Goal: Download file/media

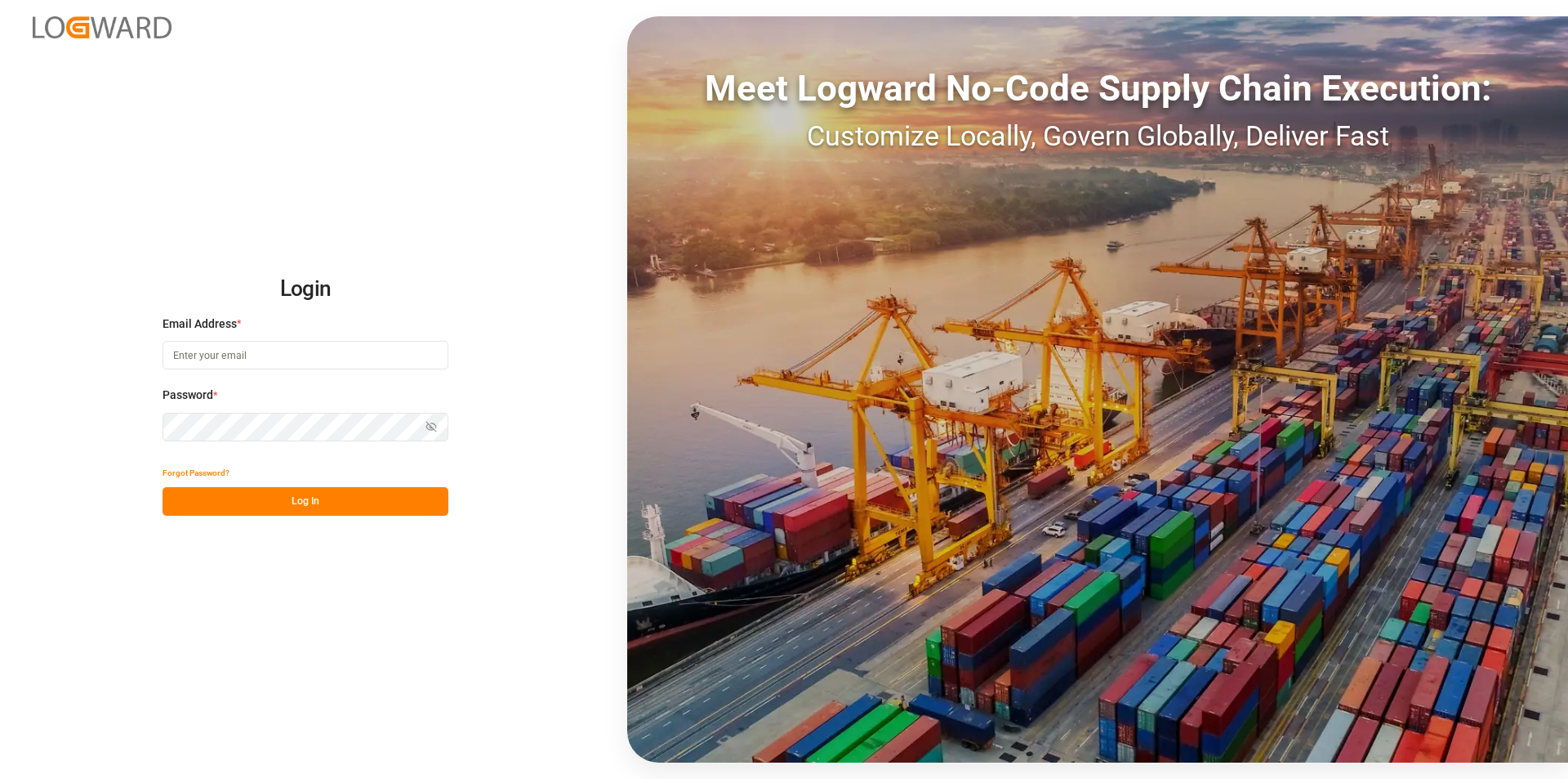
type input "[EMAIL_ADDRESS][DOMAIN_NAME]"
click at [281, 499] on button "Log In" at bounding box center [305, 501] width 286 height 29
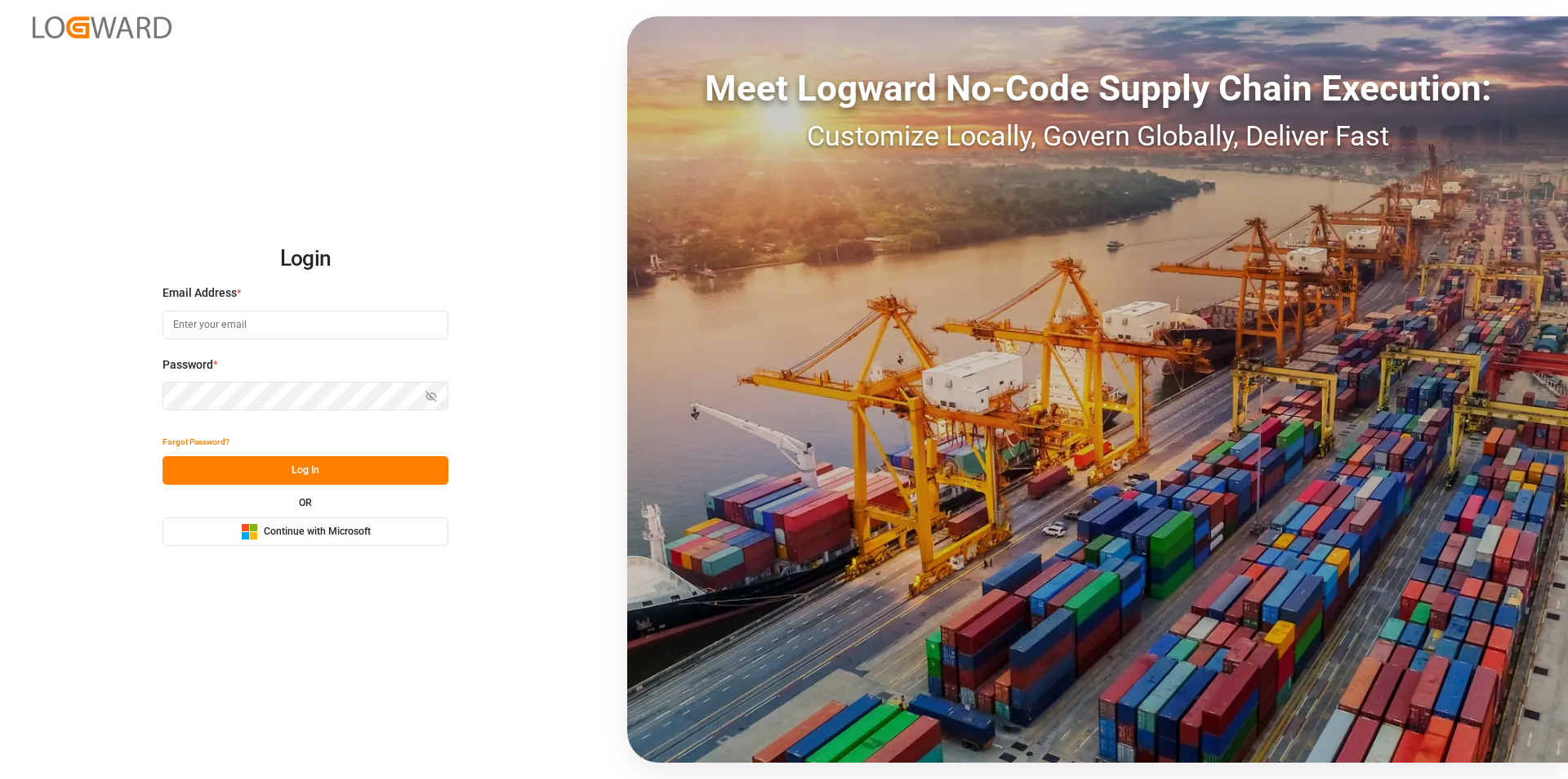
type input "[EMAIL_ADDRESS][DOMAIN_NAME]"
click at [363, 468] on button "Log In" at bounding box center [305, 470] width 286 height 29
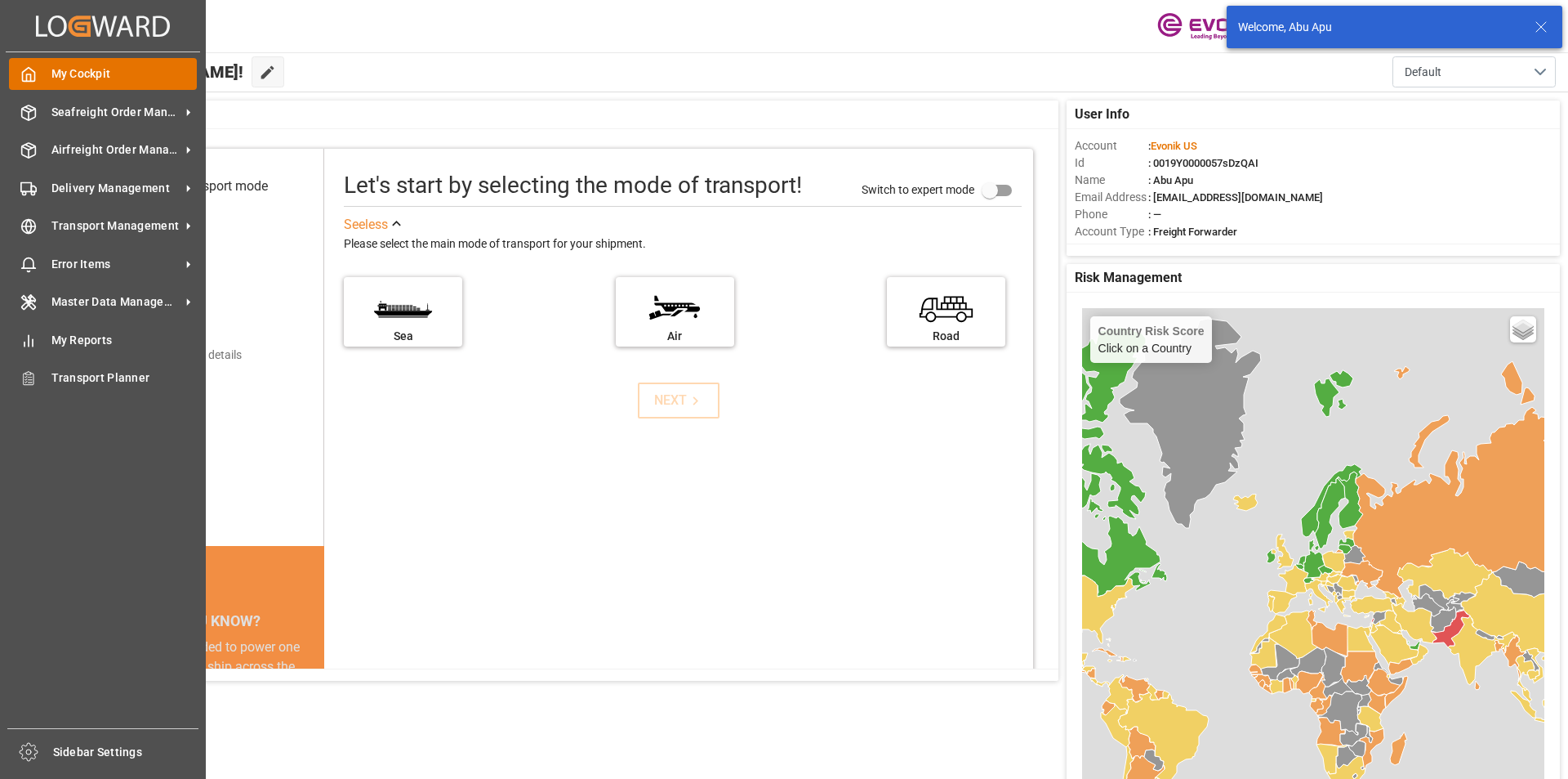
click at [30, 81] on polyline at bounding box center [29, 77] width 4 height 7
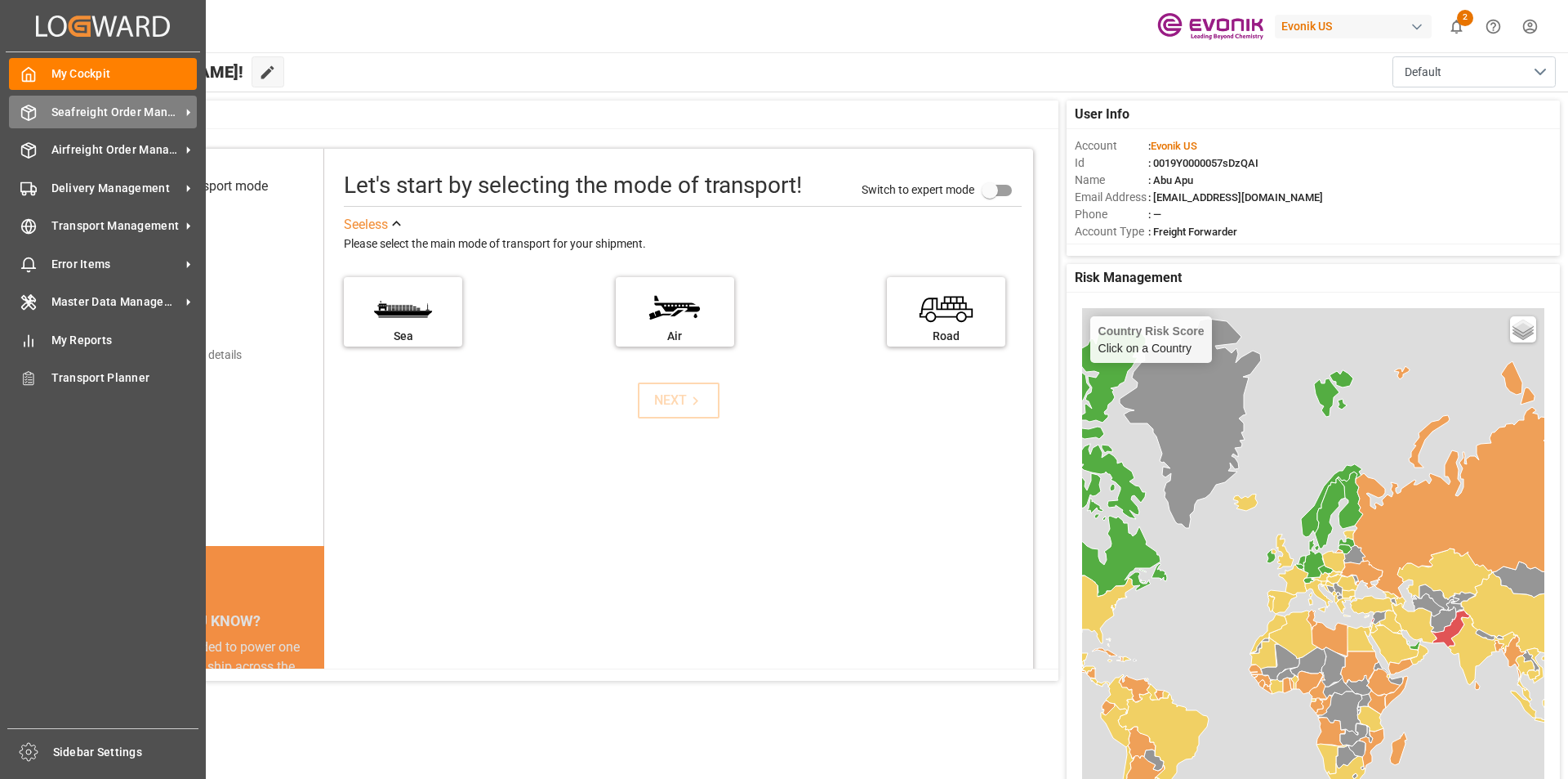
click at [84, 116] on span "Seafreight Order Management" at bounding box center [116, 112] width 129 height 17
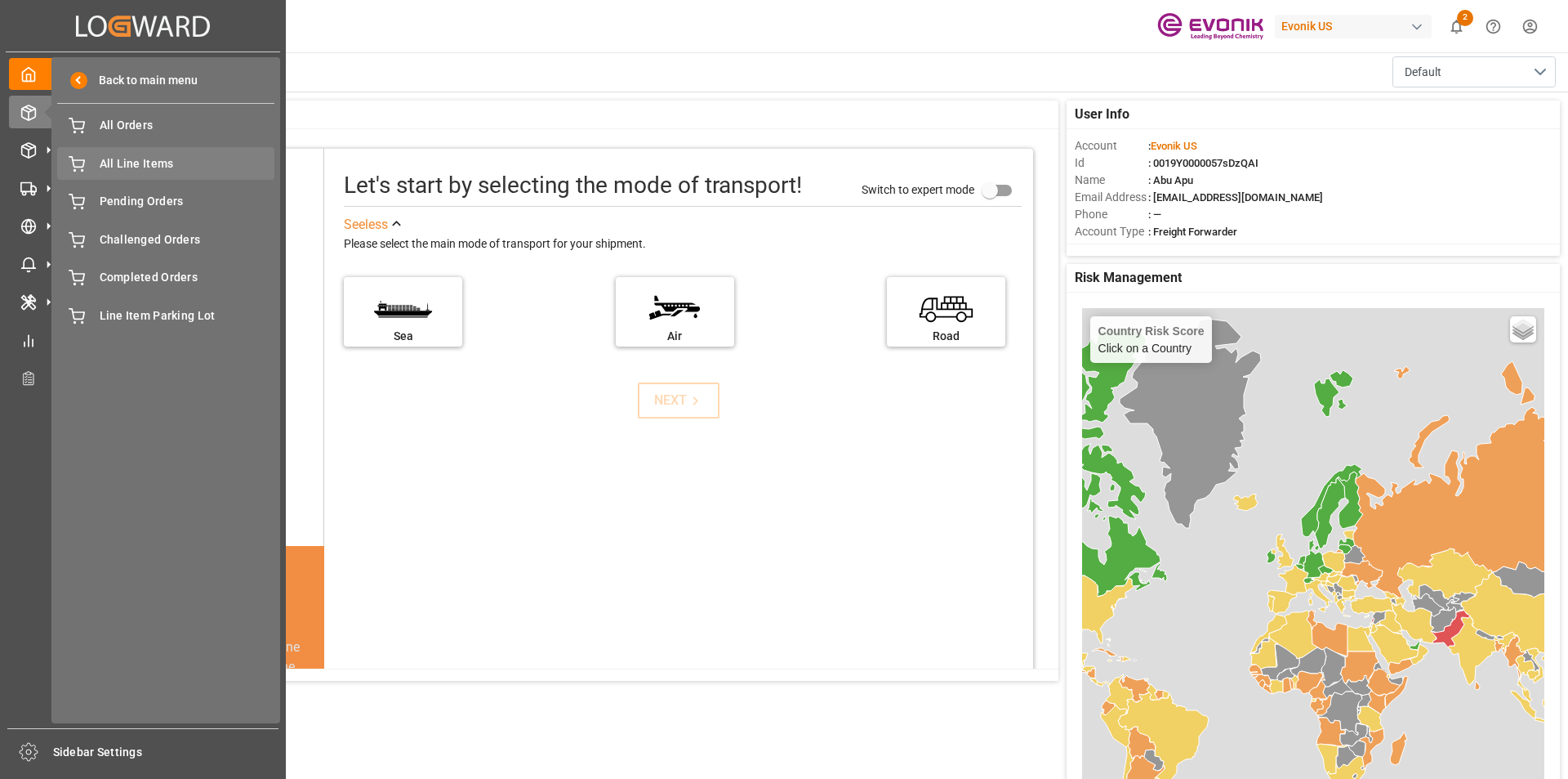
click at [147, 168] on span "All Line Items" at bounding box center [187, 164] width 175 height 17
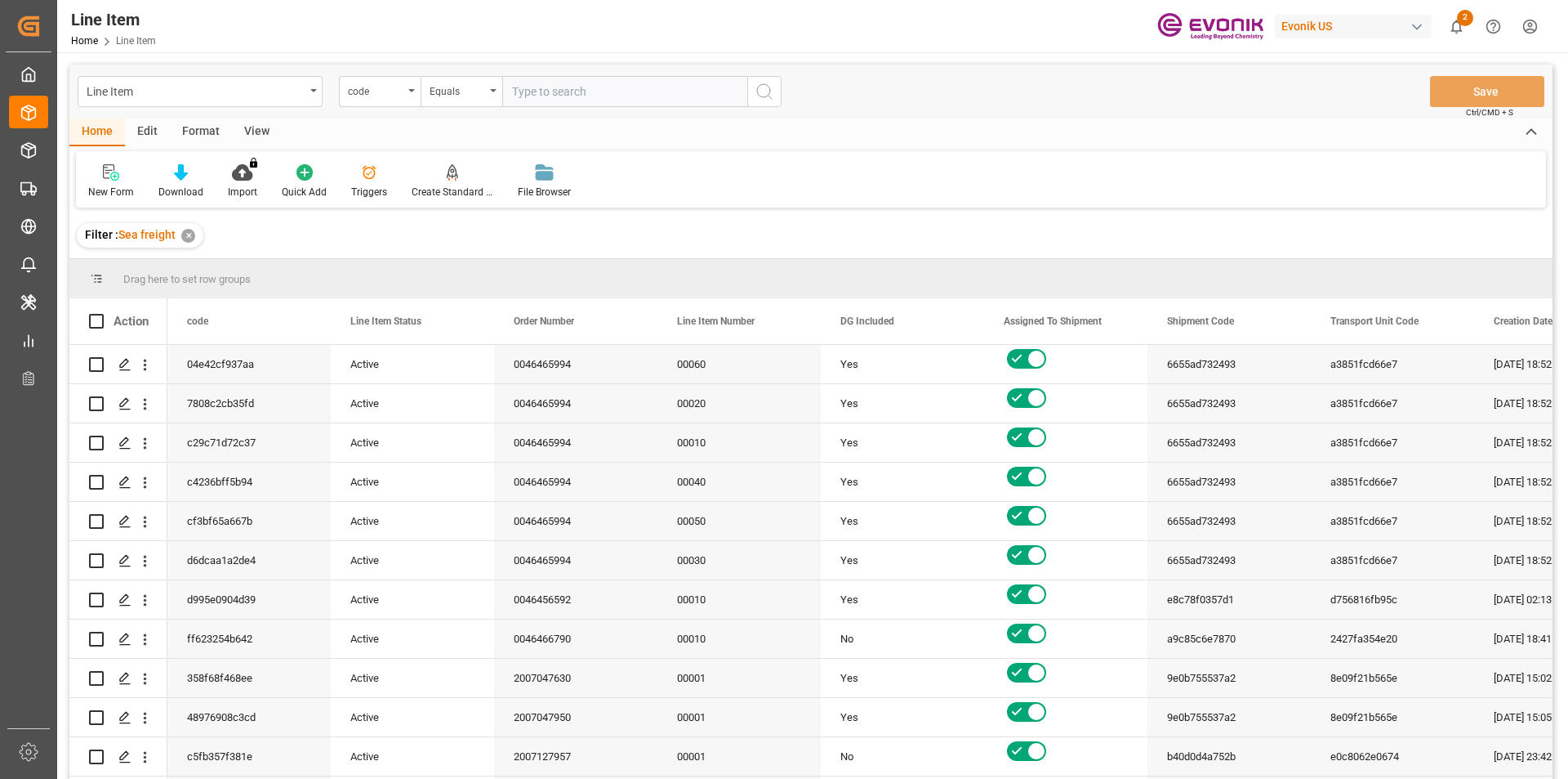
click at [409, 92] on div "code" at bounding box center [379, 91] width 81 height 31
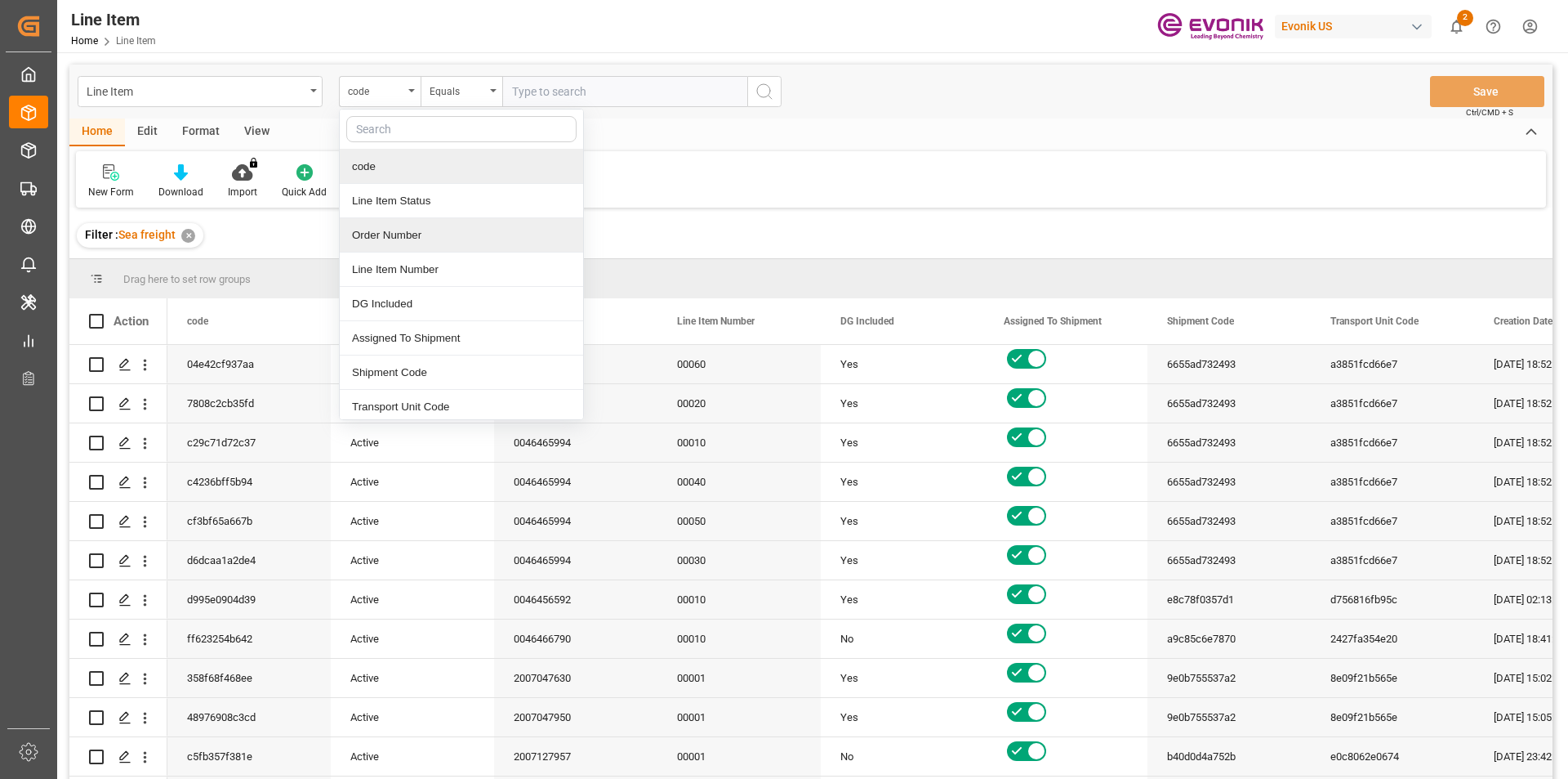
click at [372, 231] on div "Order Number" at bounding box center [462, 236] width 244 height 35
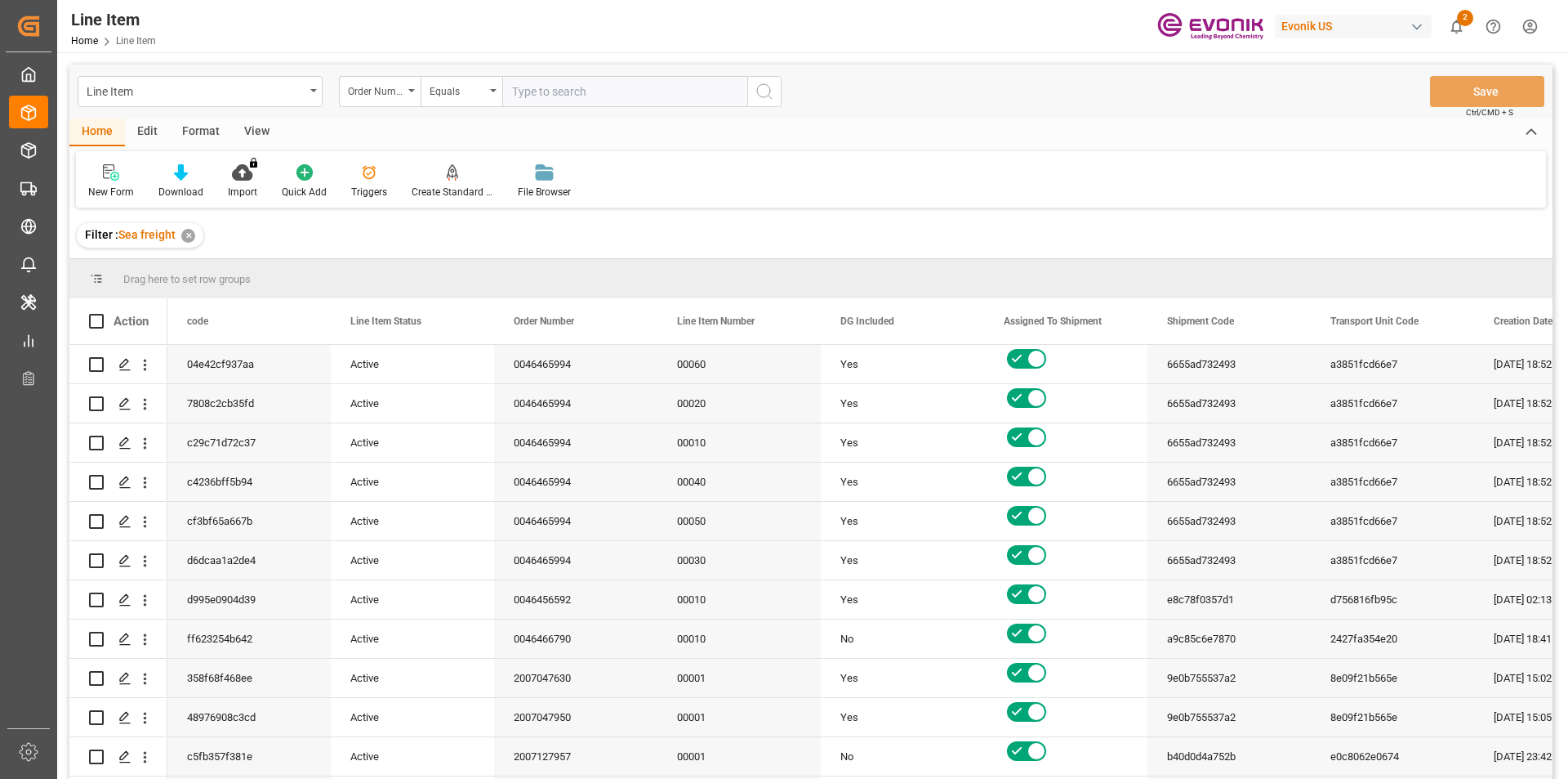
click at [526, 91] on input "text" at bounding box center [625, 91] width 245 height 31
paste input "2007133949"
type input "2007133949"
click at [761, 97] on icon "search button" at bounding box center [765, 91] width 20 height 20
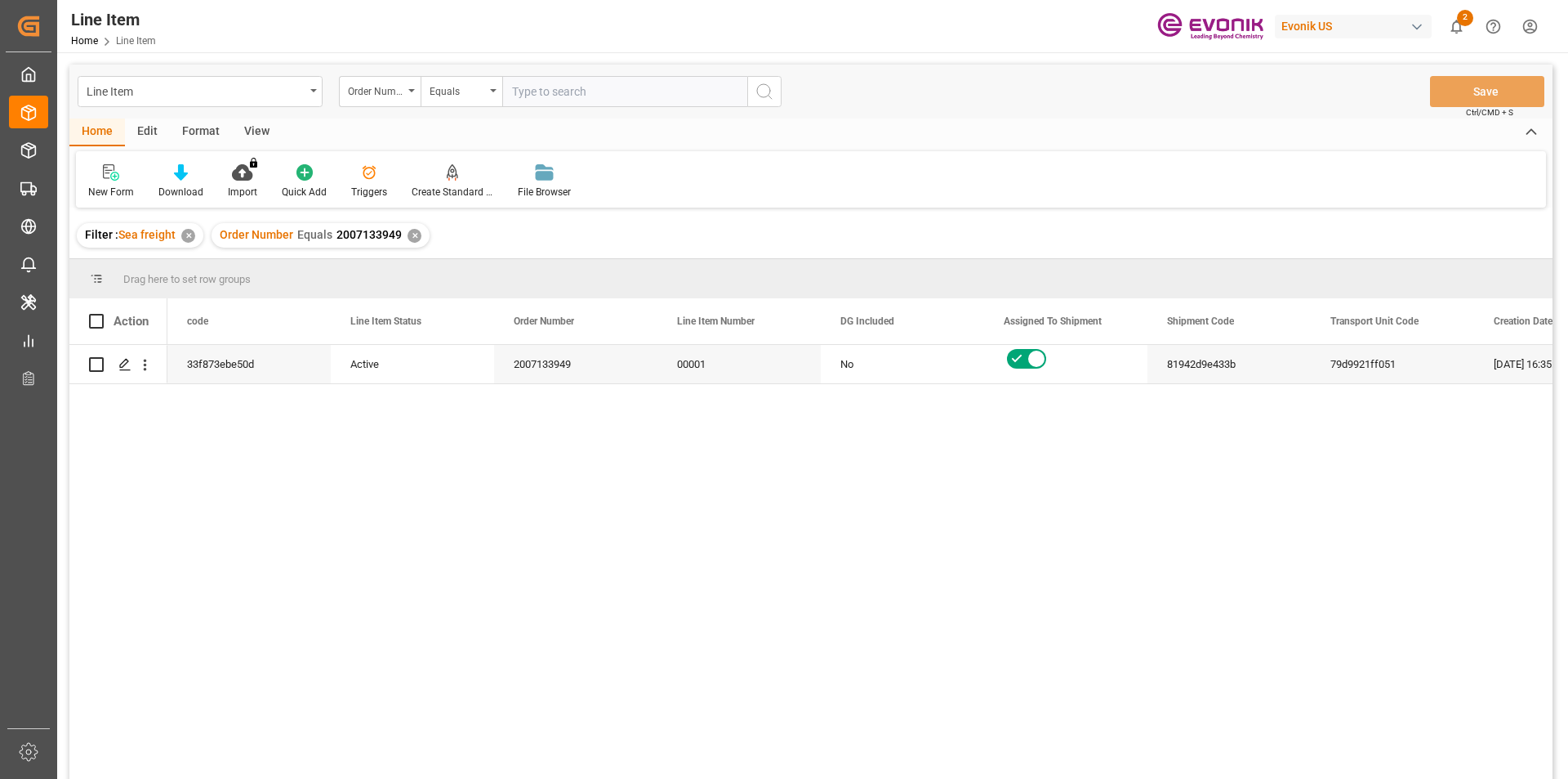
click at [258, 136] on div "View" at bounding box center [257, 133] width 50 height 28
click at [194, 190] on div "Standard Templates" at bounding box center [185, 192] width 81 height 15
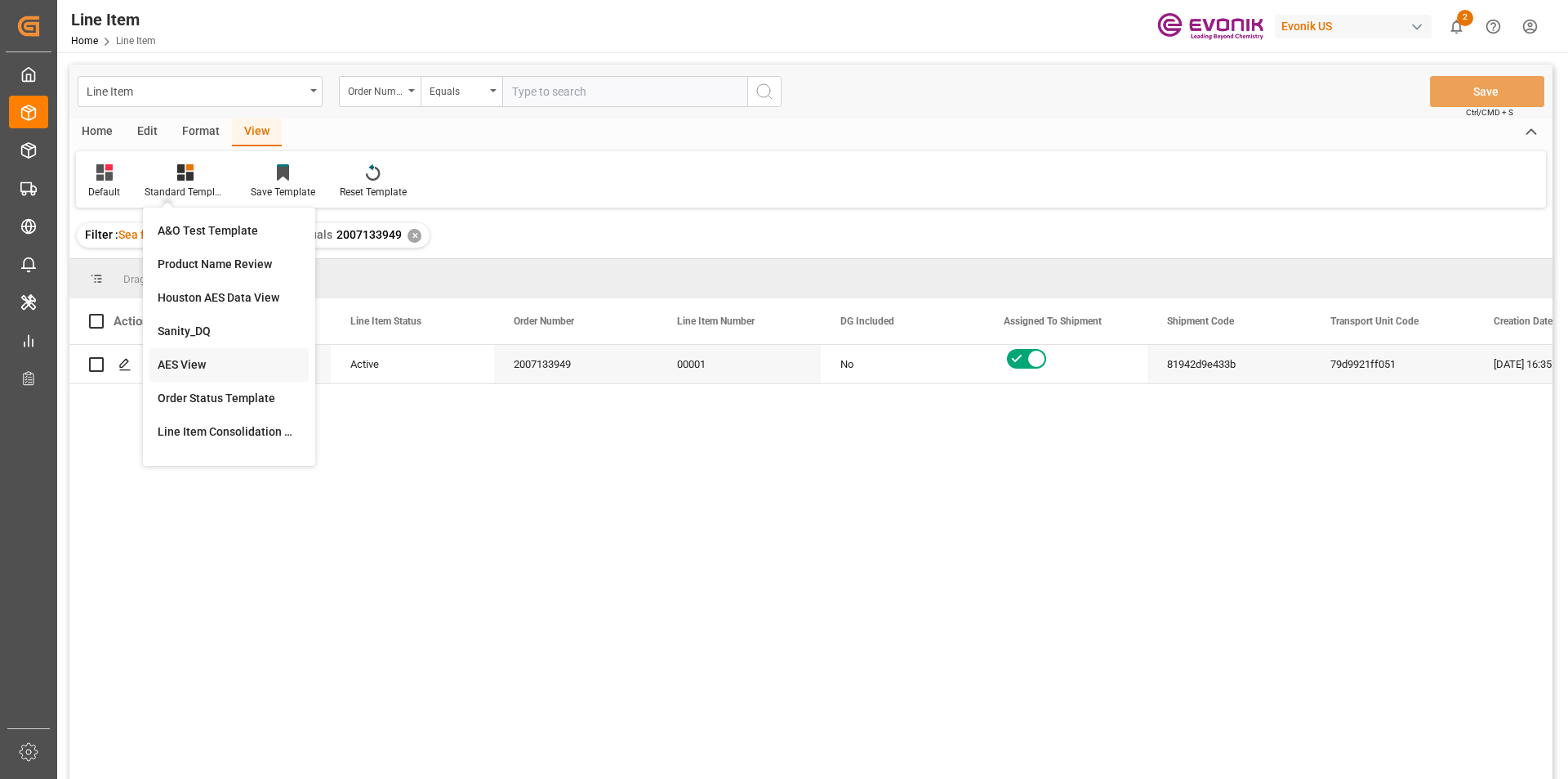
click at [212, 367] on div "AES View" at bounding box center [229, 365] width 143 height 17
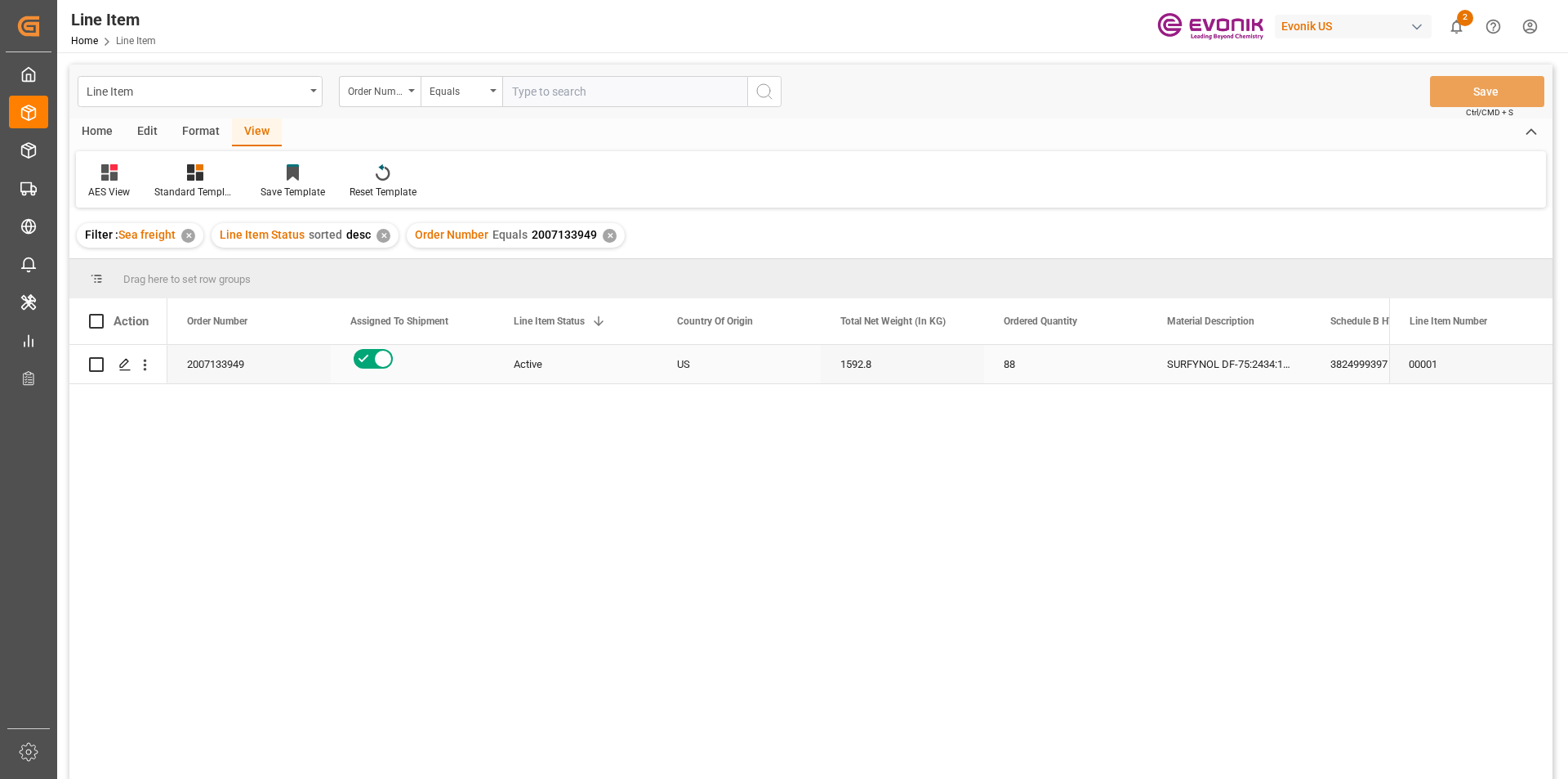
click at [1345, 362] on div "3824999397" at bounding box center [1392, 364] width 163 height 39
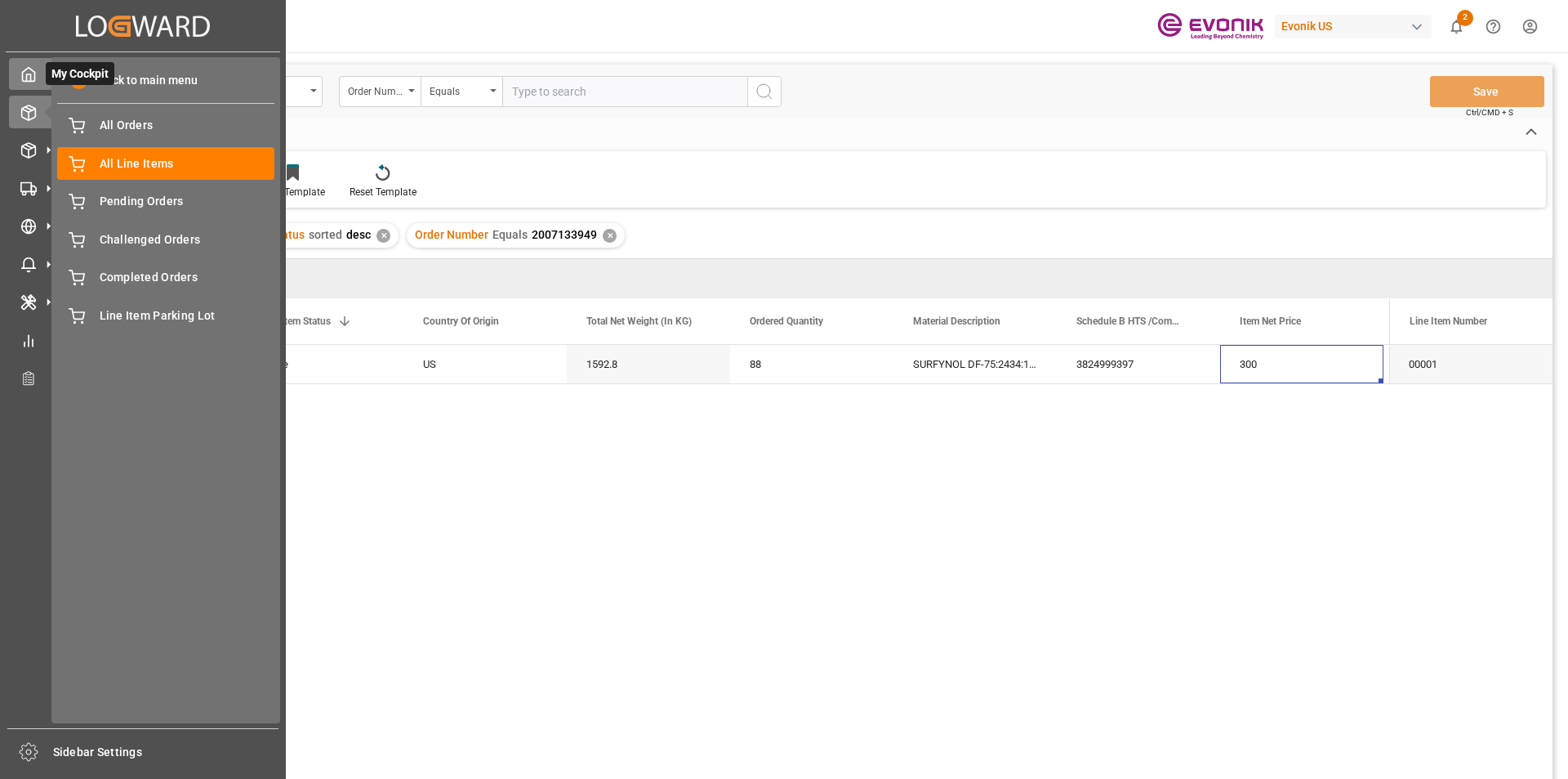
click at [28, 74] on polyline at bounding box center [29, 77] width 4 height 7
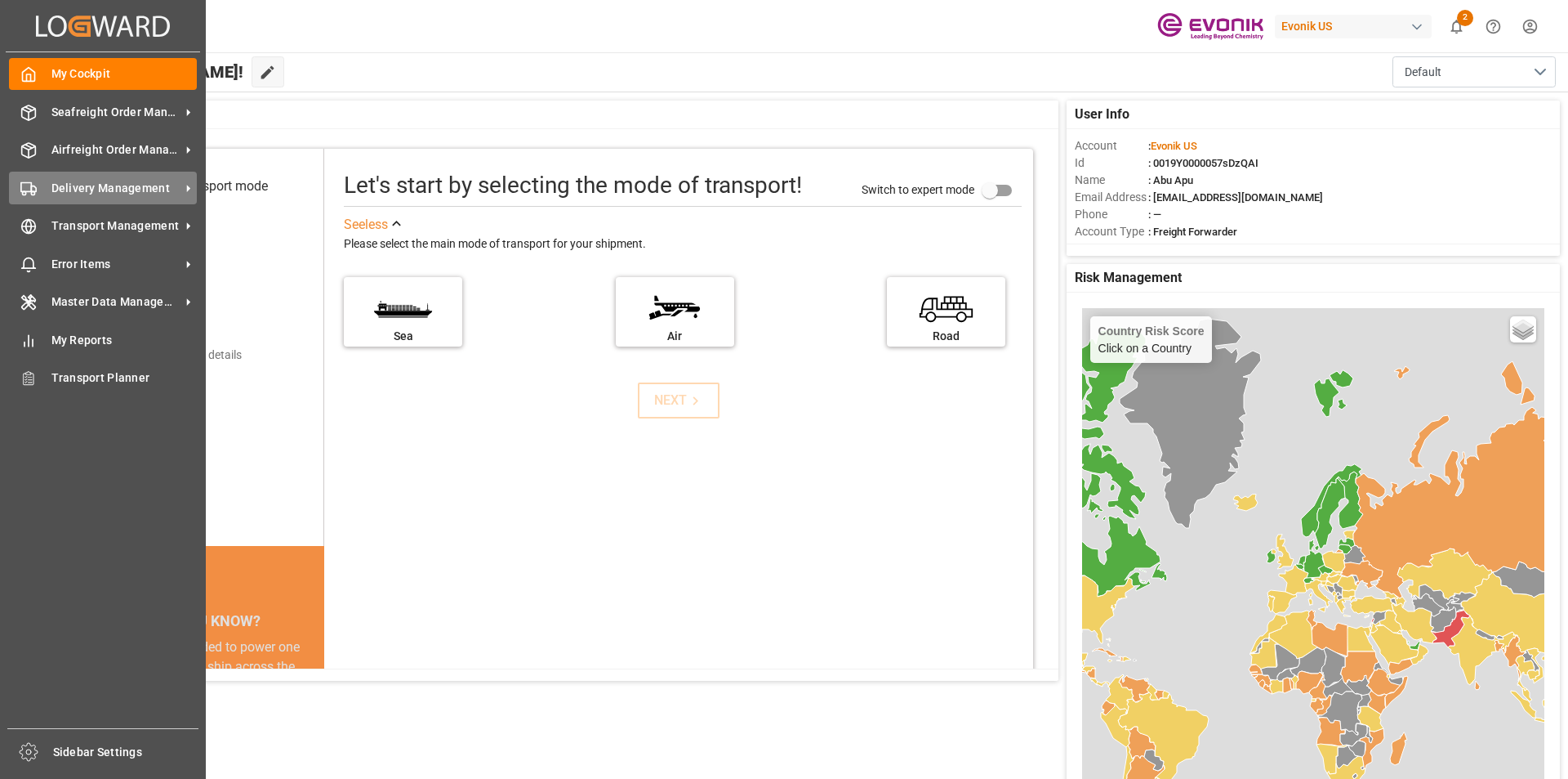
click at [107, 183] on span "Delivery Management" at bounding box center [116, 188] width 129 height 17
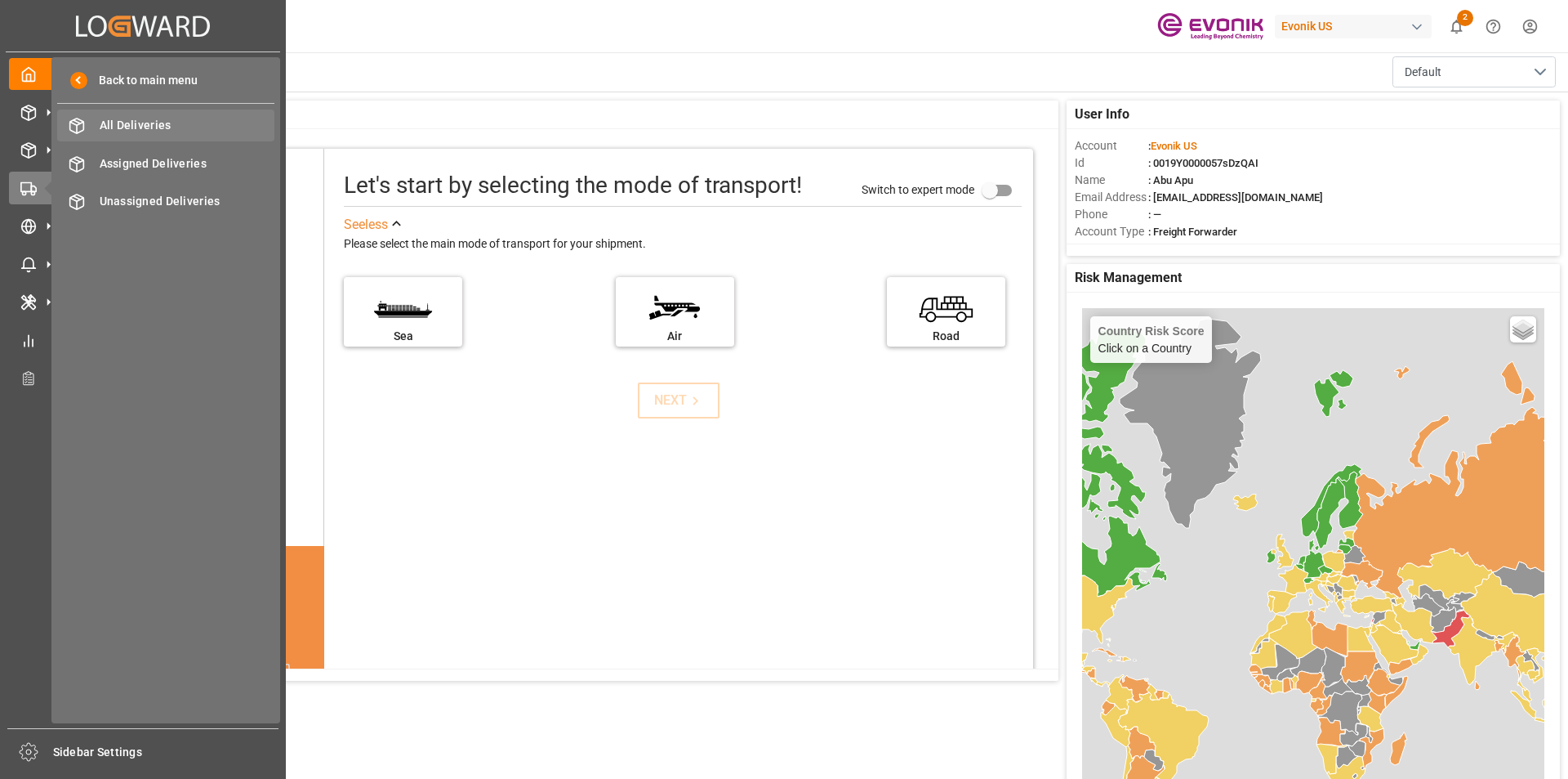
click at [106, 128] on span "All Deliveries" at bounding box center [187, 125] width 175 height 17
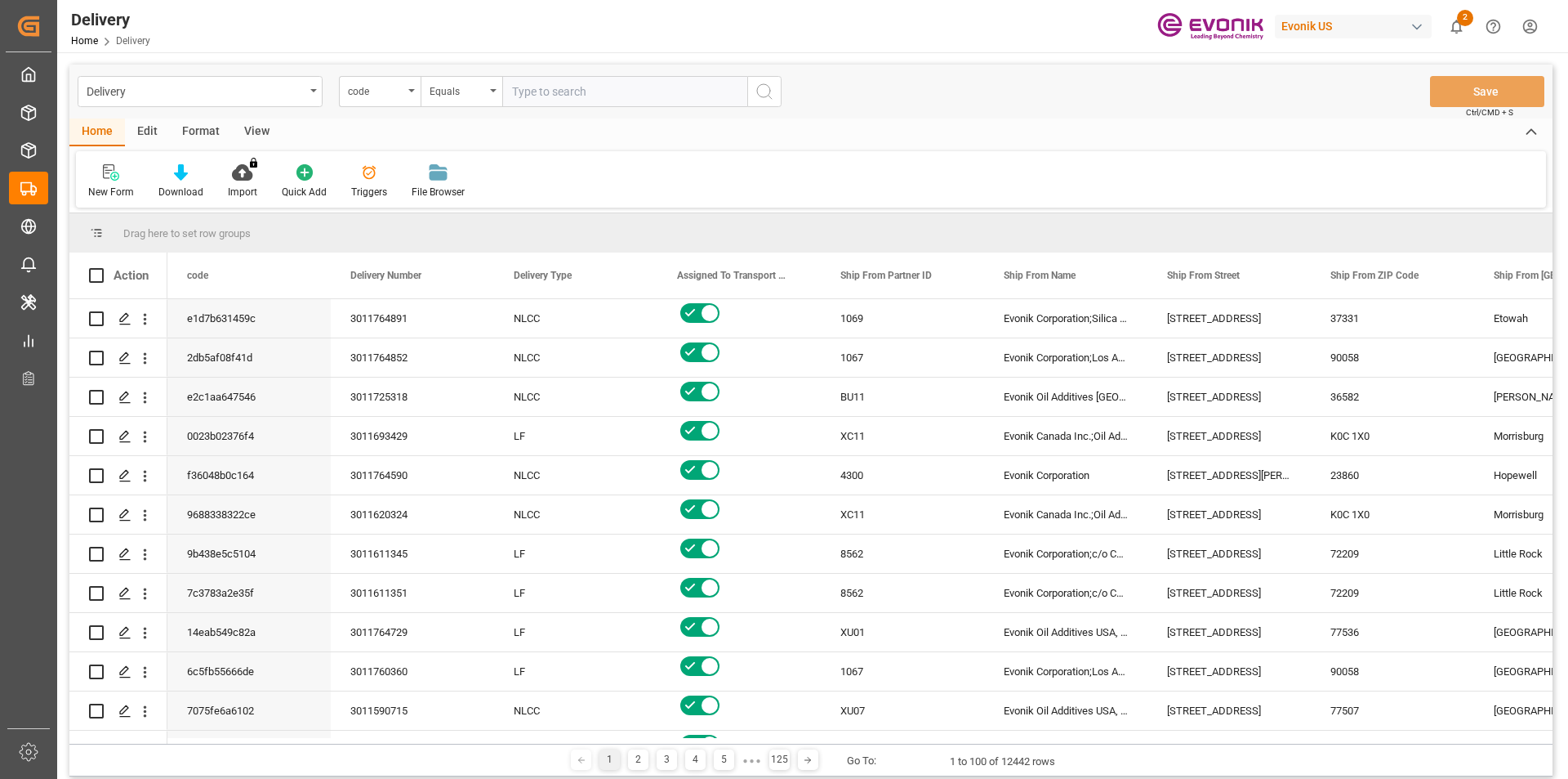
click at [259, 126] on div "View" at bounding box center [257, 133] width 50 height 28
click at [187, 180] on icon at bounding box center [185, 172] width 16 height 16
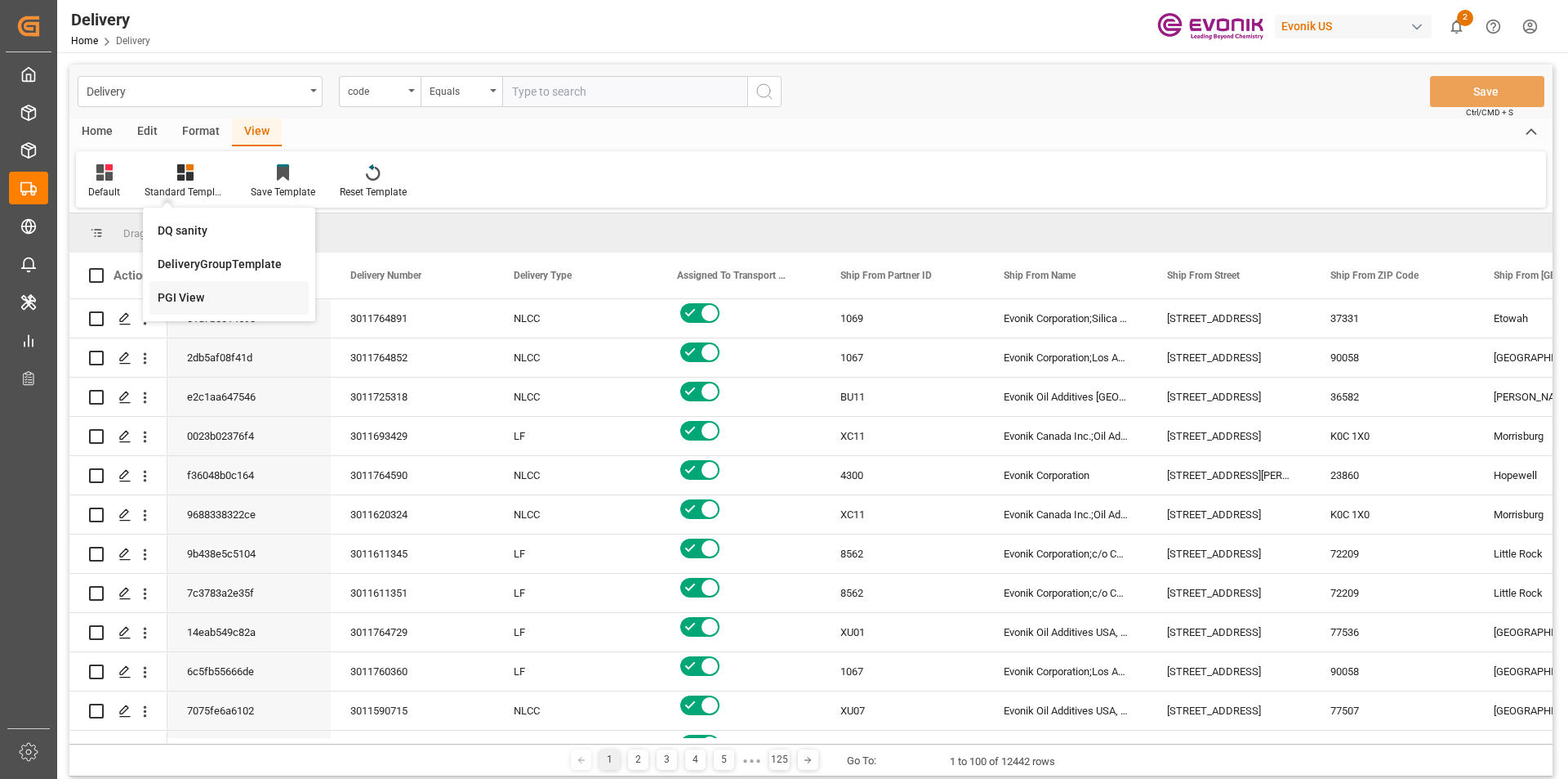
click at [184, 298] on div "PGI View" at bounding box center [229, 297] width 143 height 17
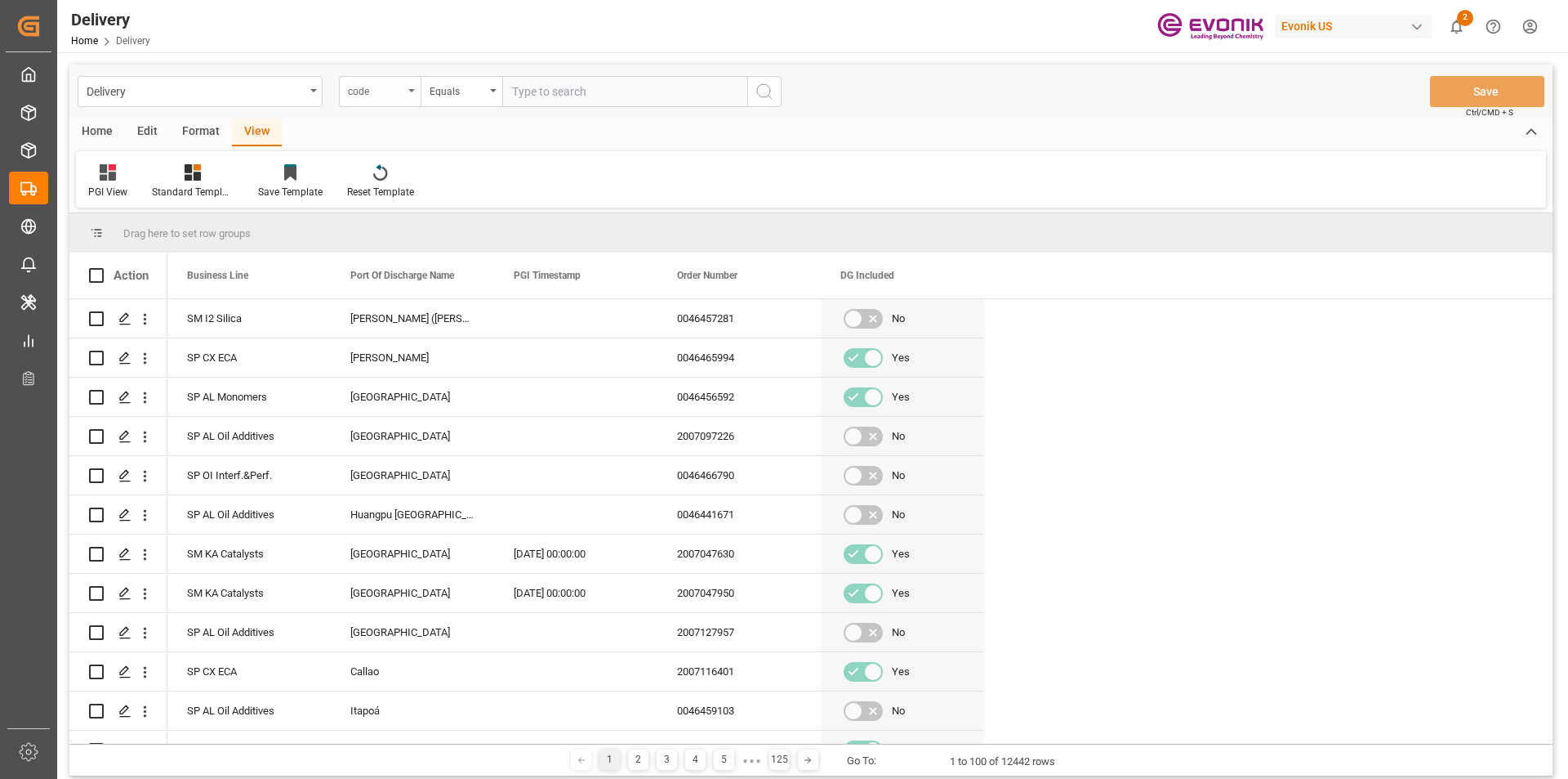
click at [368, 96] on div "code" at bounding box center [375, 89] width 55 height 19
type input "pgi"
click at [379, 170] on div "PGI Timestamp" at bounding box center [462, 167] width 244 height 35
click at [449, 86] on div "Equals" at bounding box center [457, 89] width 55 height 19
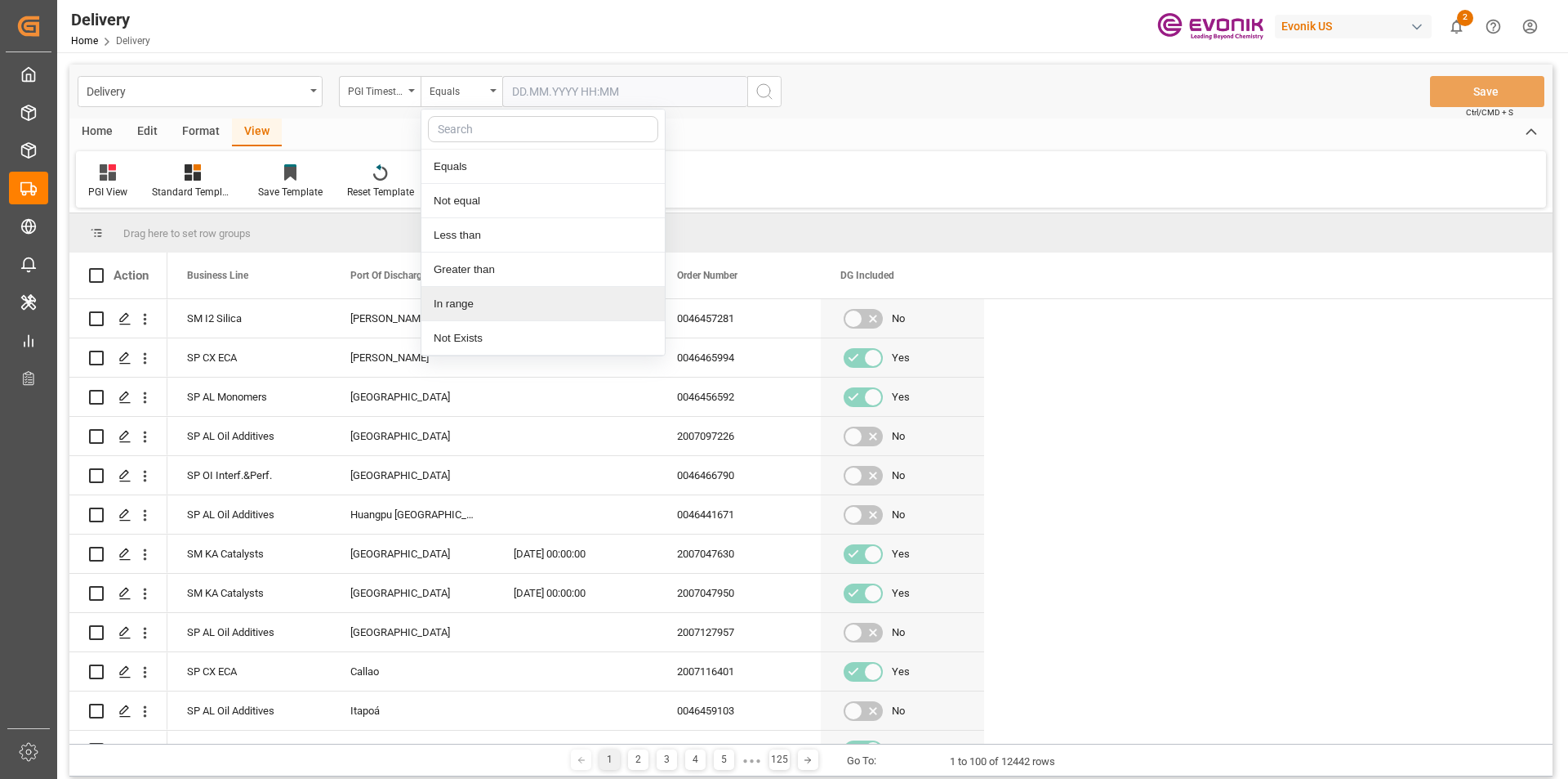
click at [460, 299] on div "In range" at bounding box center [543, 304] width 244 height 35
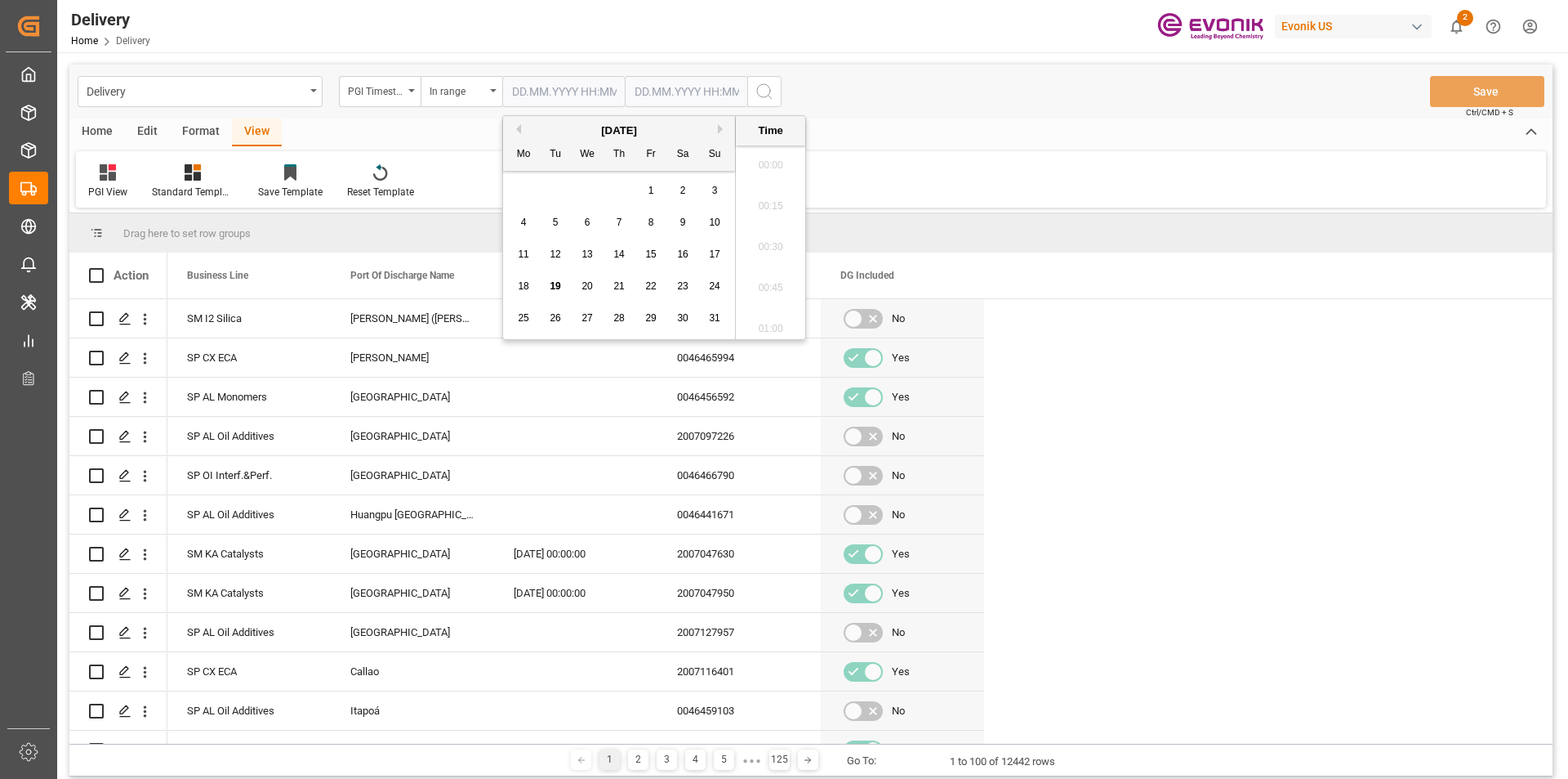
click at [600, 95] on input "text" at bounding box center [563, 91] width 123 height 31
click at [524, 286] on span "18" at bounding box center [523, 286] width 11 height 12
type input "[DATE] 00:00"
click at [625, 90] on input "text" at bounding box center [563, 91] width 123 height 31
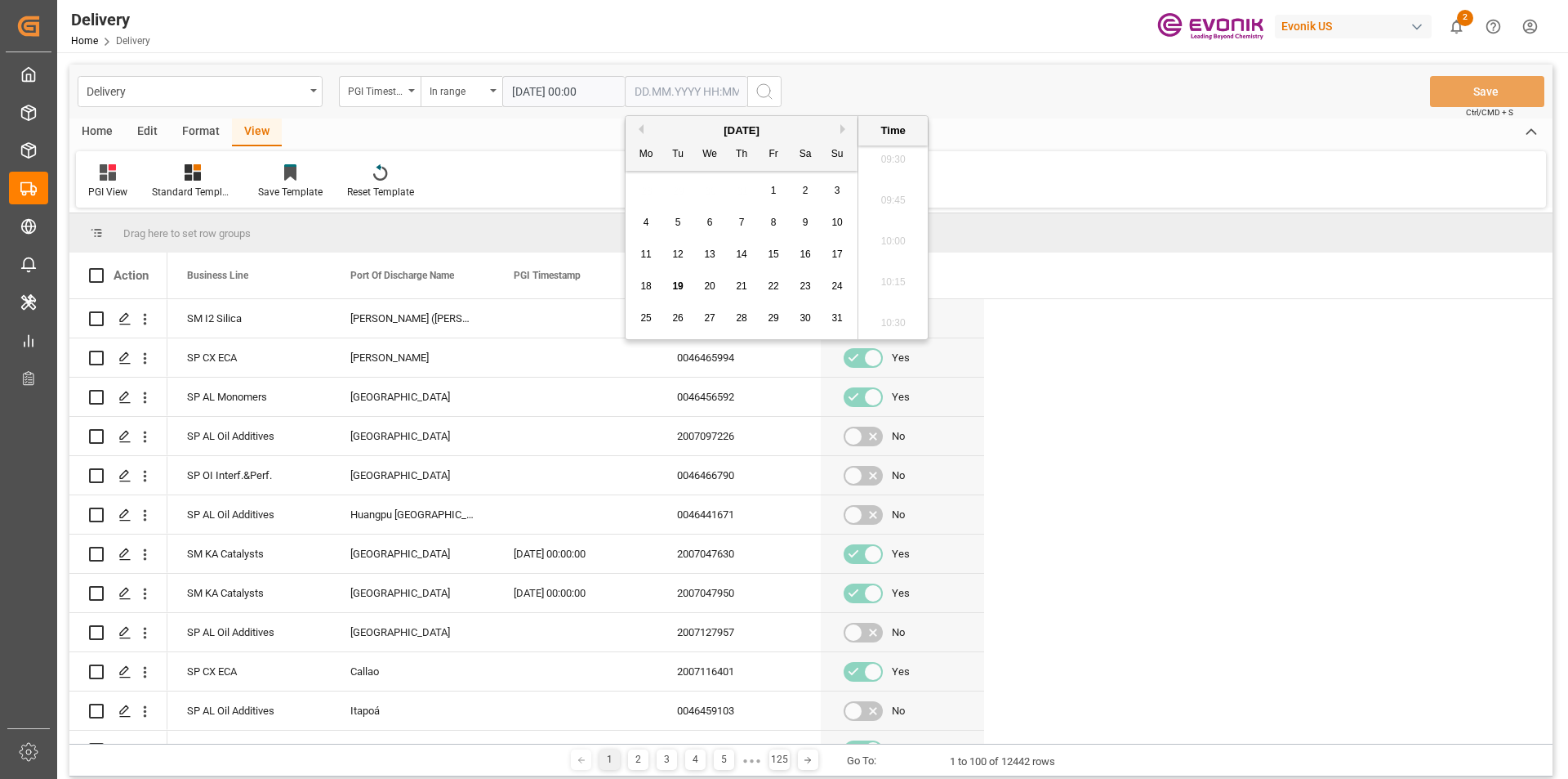
click at [674, 287] on span "19" at bounding box center [677, 286] width 11 height 12
type input "[DATE] 00:00"
click at [1017, 159] on div "PGI View Standard Templates Save Template Reset Template" at bounding box center [811, 180] width 1470 height 56
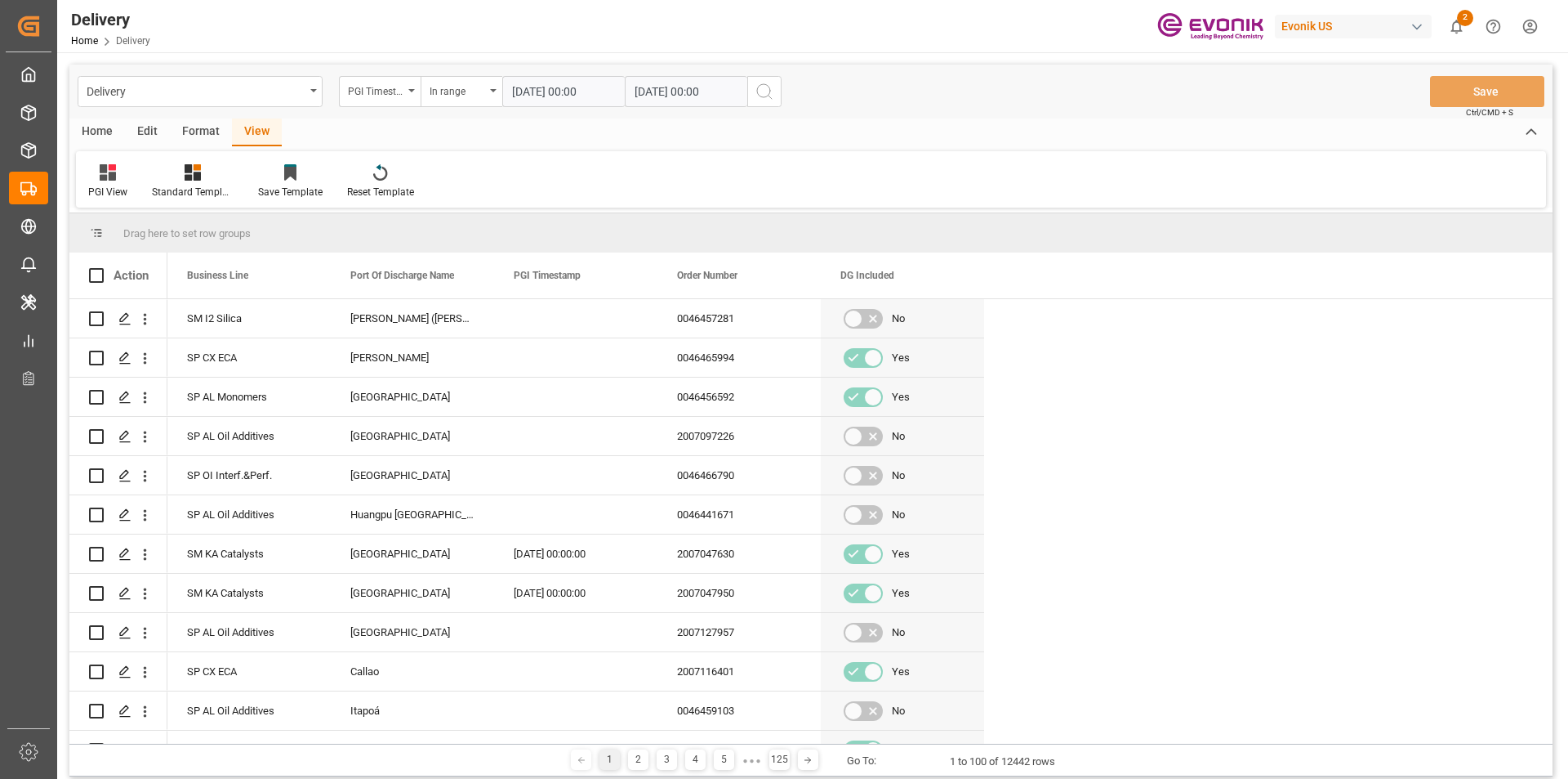
click at [756, 98] on icon "search button" at bounding box center [765, 91] width 20 height 20
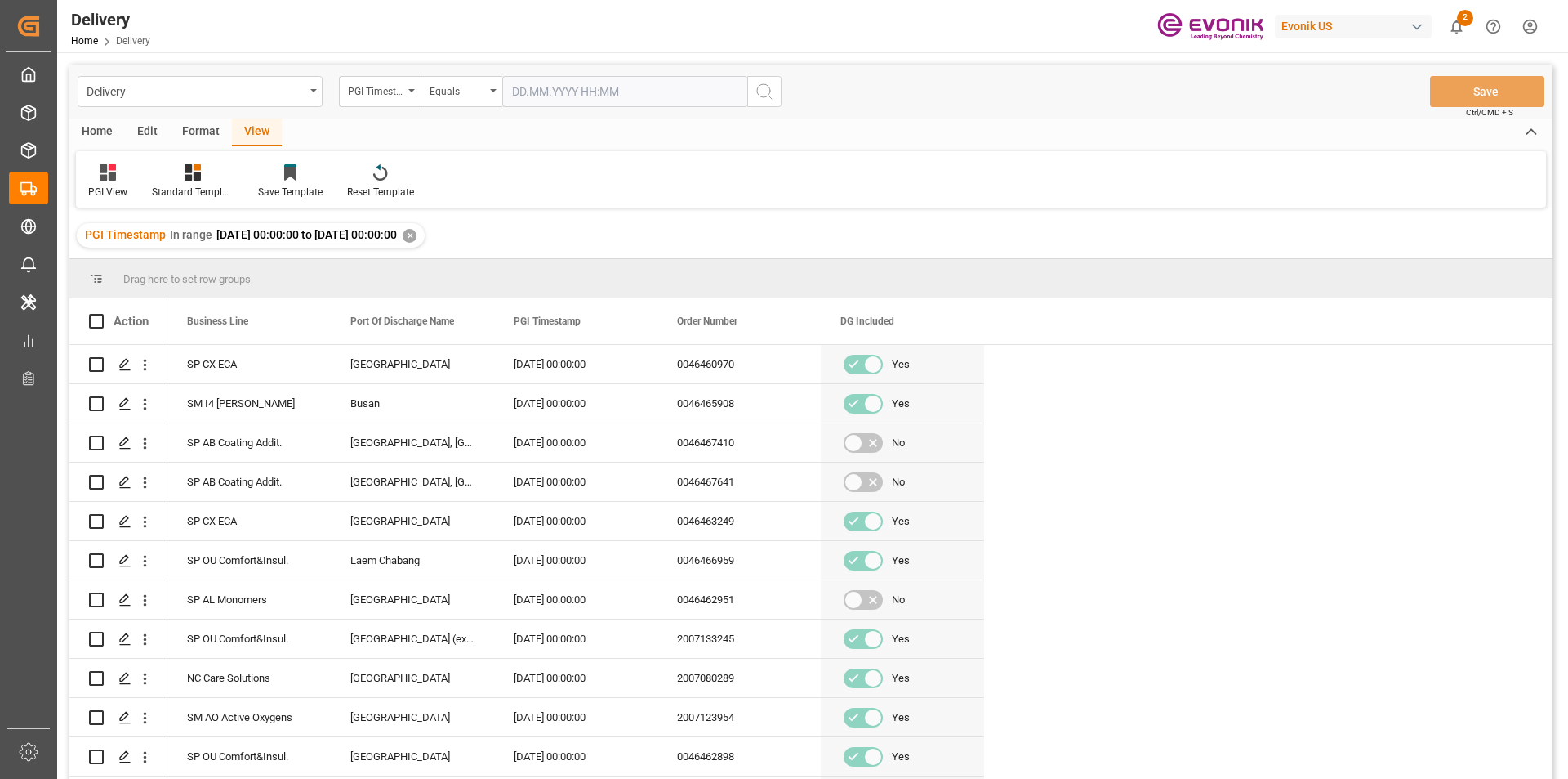
click at [101, 129] on div "Home" at bounding box center [96, 133] width 55 height 28
click at [178, 180] on icon at bounding box center [180, 172] width 14 height 16
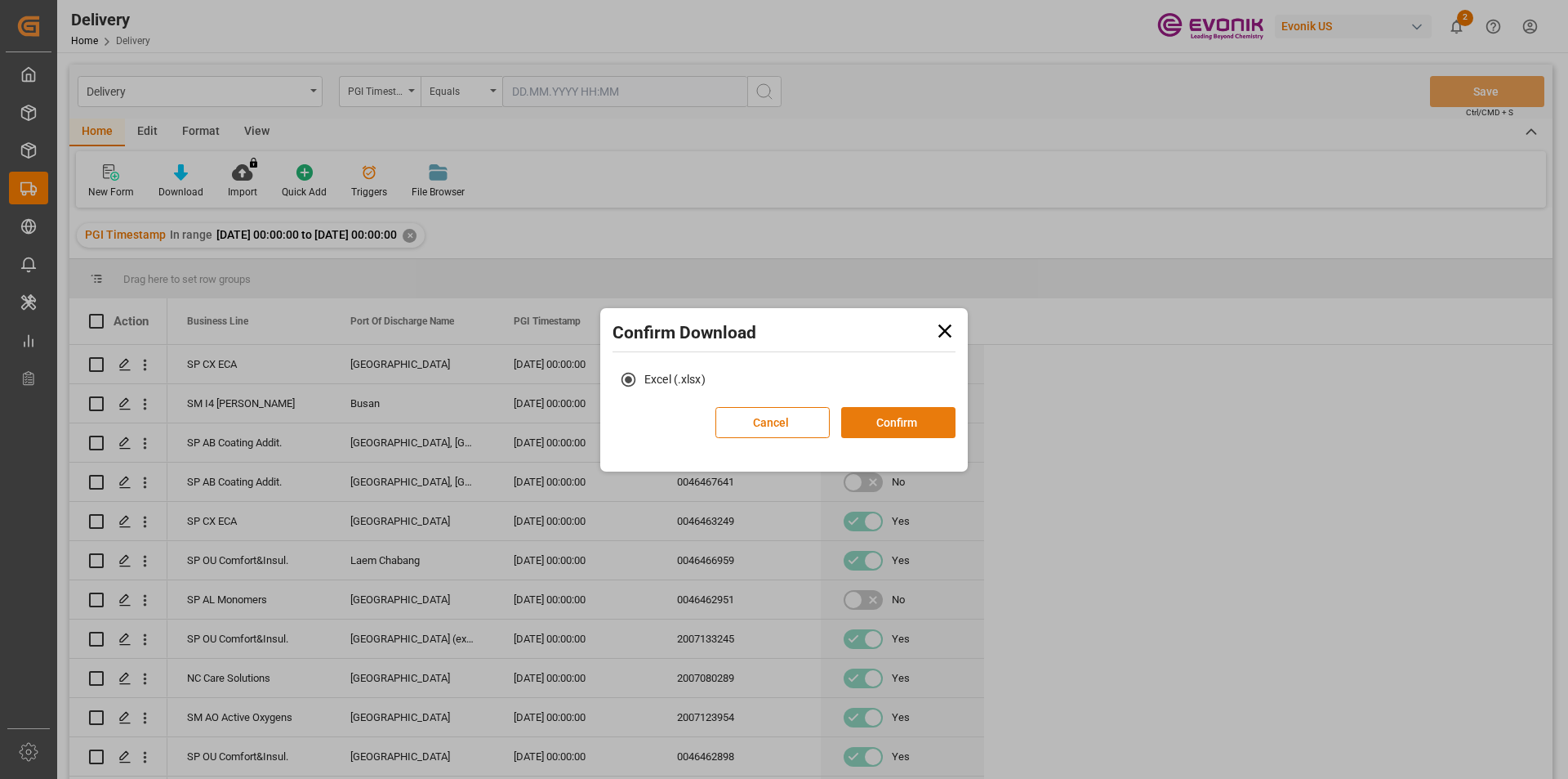
click at [882, 422] on button "Confirm" at bounding box center [898, 422] width 114 height 31
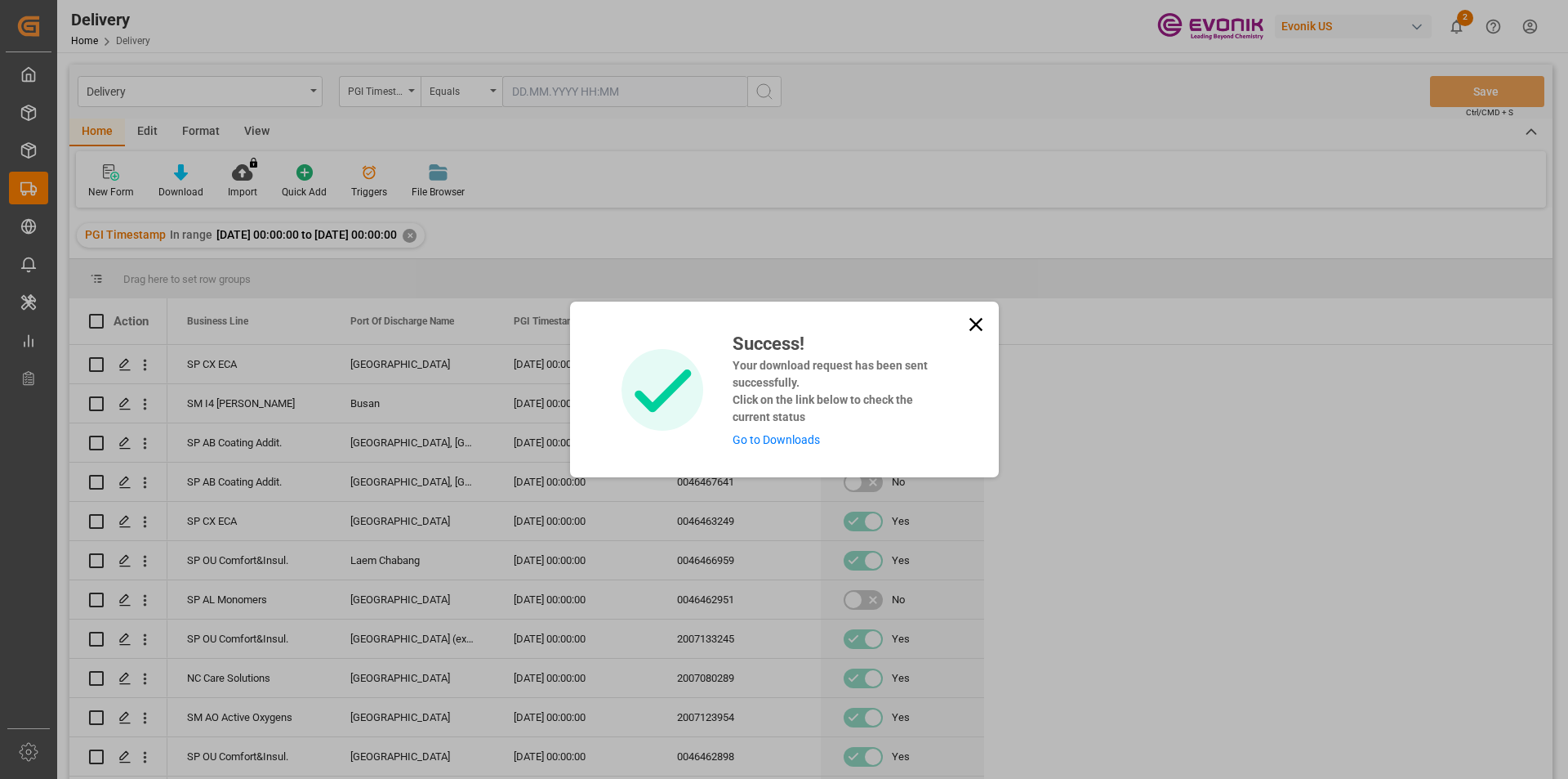
click at [784, 441] on link "Go to Downloads" at bounding box center [776, 440] width 87 height 13
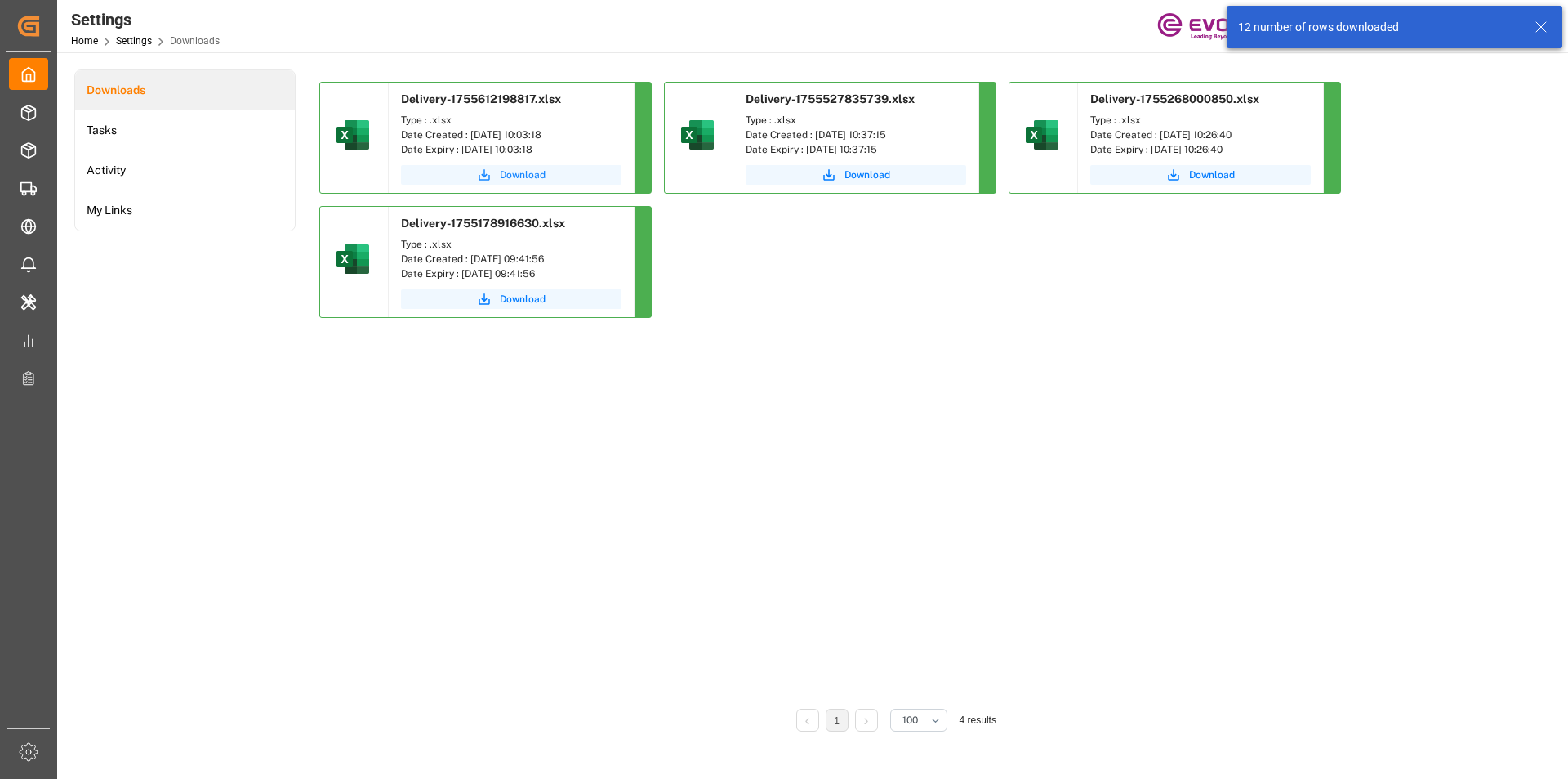
click at [517, 173] on span "Download" at bounding box center [523, 175] width 46 height 15
